Goal: Task Accomplishment & Management: Manage account settings

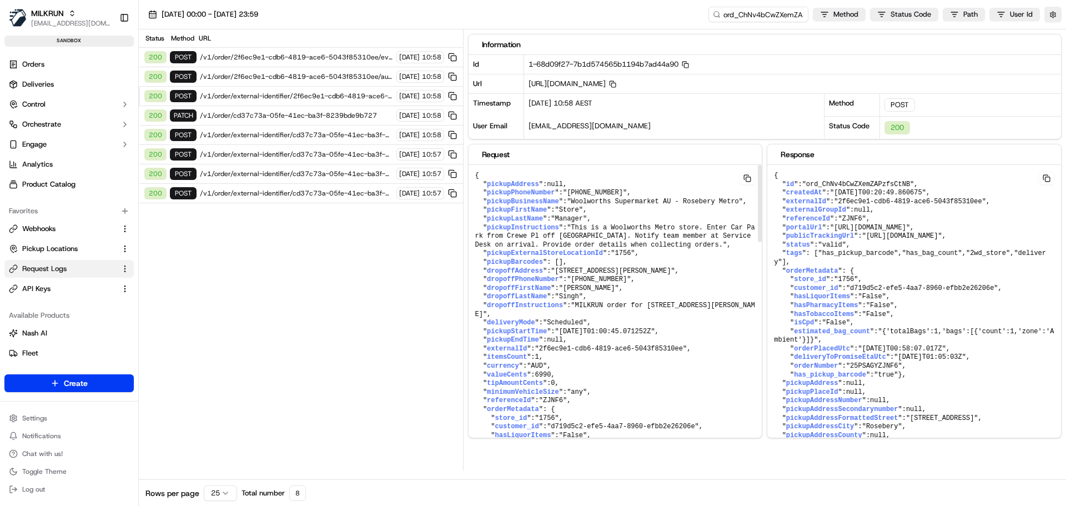
click at [287, 56] on span "/v1/order/2f6ec9e1-cdb6-4819-ace6-5043f85310ee/events" at bounding box center [296, 57] width 193 height 9
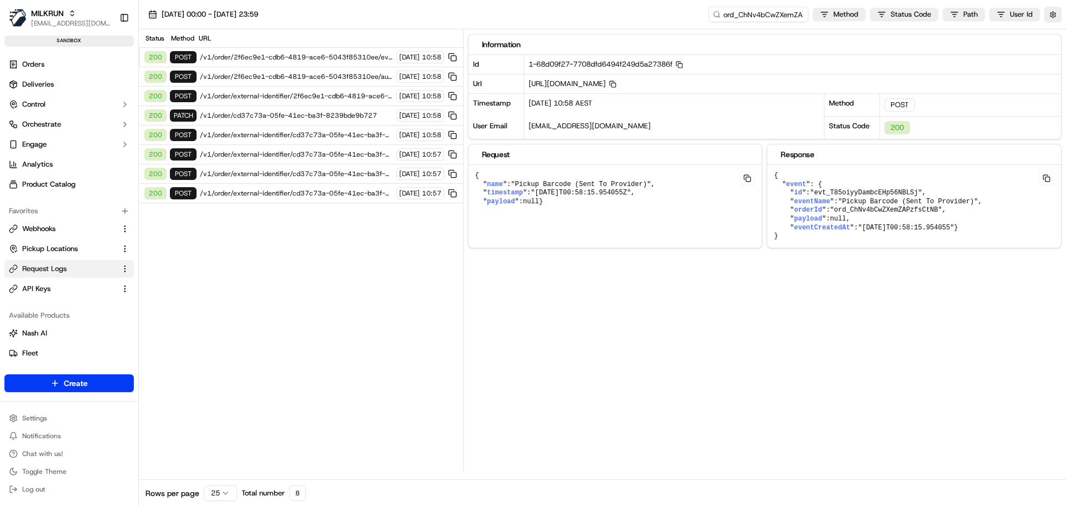
click at [267, 77] on span "/v1/order/2f6ec9e1-cdb6-4819-ace6-5043f85310ee/autodispatch" at bounding box center [296, 76] width 193 height 9
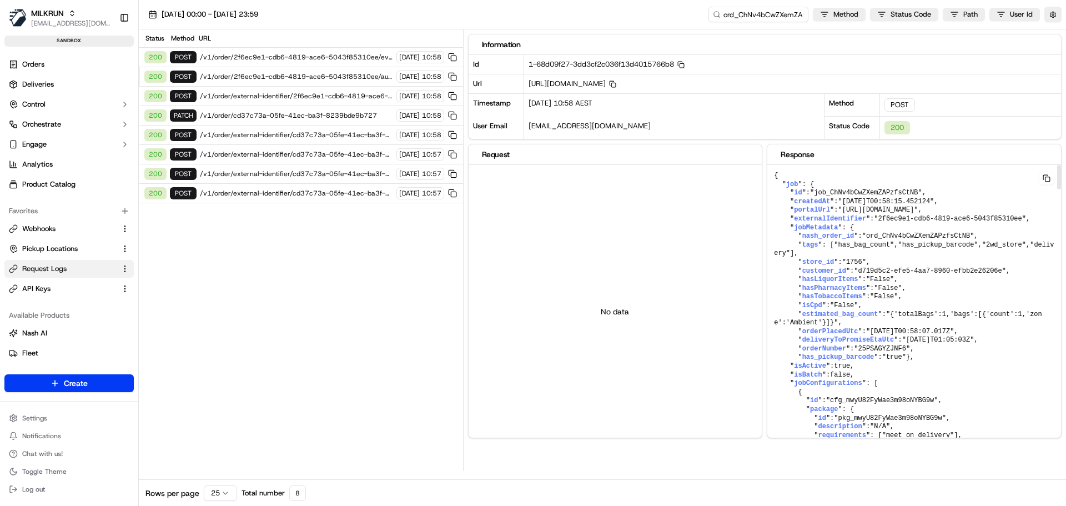
click at [867, 194] on span ""job_ChNv4bCwZXemZAPzfsCtNB"" at bounding box center [866, 193] width 112 height 8
copy span "job_ChNv4bCwZXemZAPzfsCtNB"
drag, startPoint x: 47, startPoint y: 228, endPoint x: 54, endPoint y: 228, distance: 6.7
click at [47, 228] on span "Webhooks" at bounding box center [38, 229] width 33 height 10
